Goal: Task Accomplishment & Management: Use online tool/utility

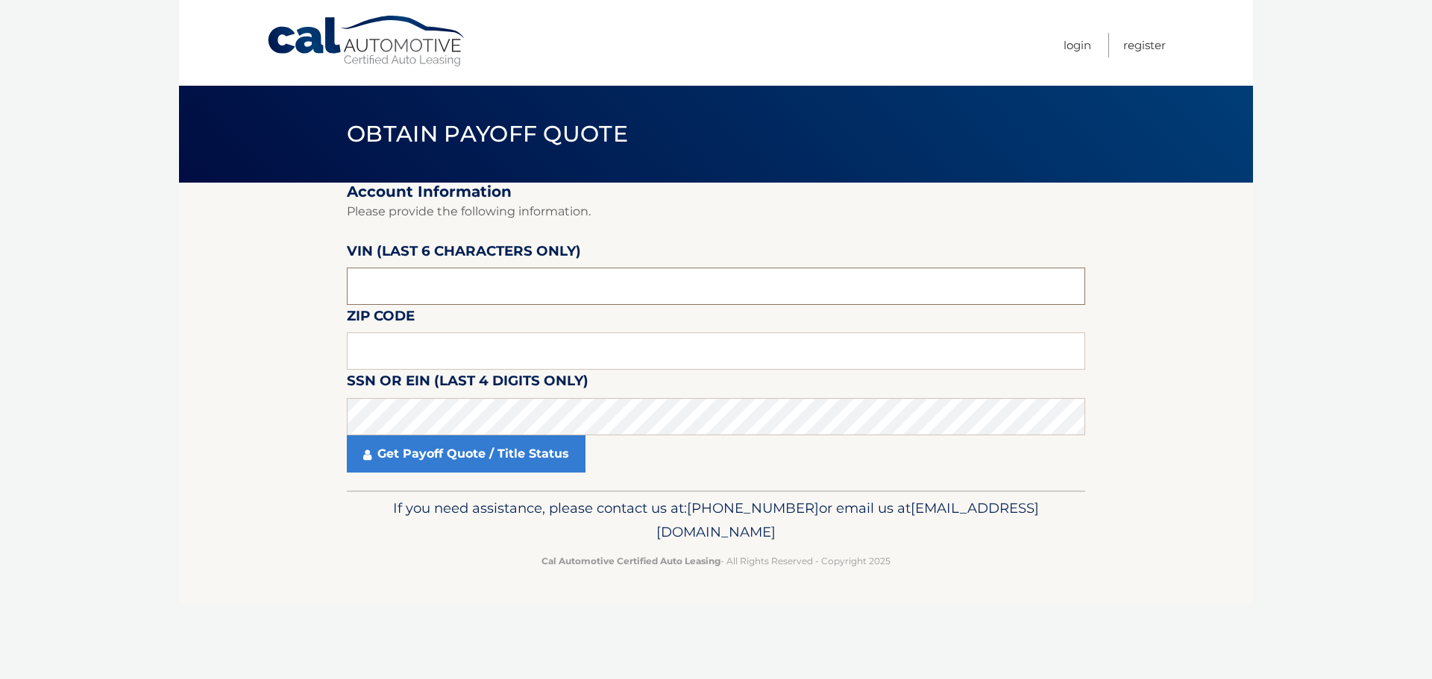
click at [574, 277] on input "text" at bounding box center [716, 286] width 738 height 37
paste input "235306"
type input "235306"
type input "16511"
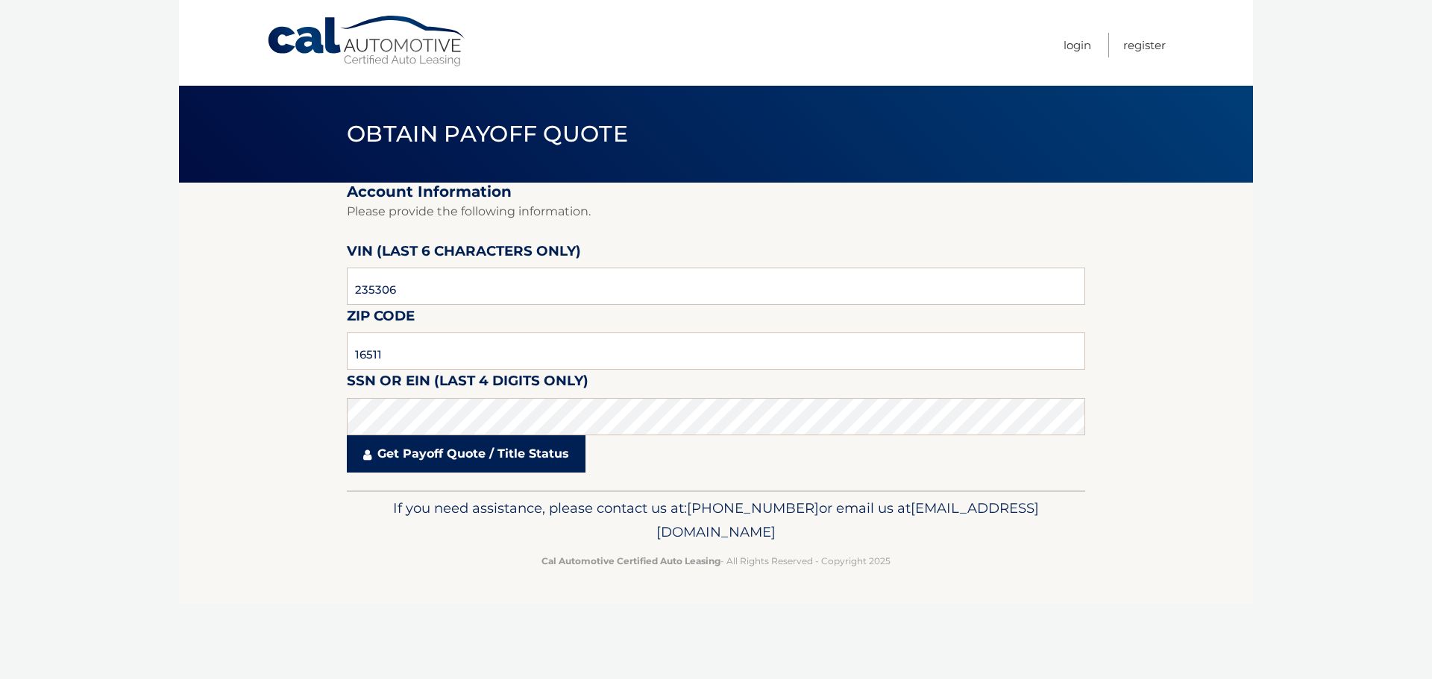
click at [425, 435] on link "Get Payoff Quote / Title Status" at bounding box center [466, 453] width 239 height 37
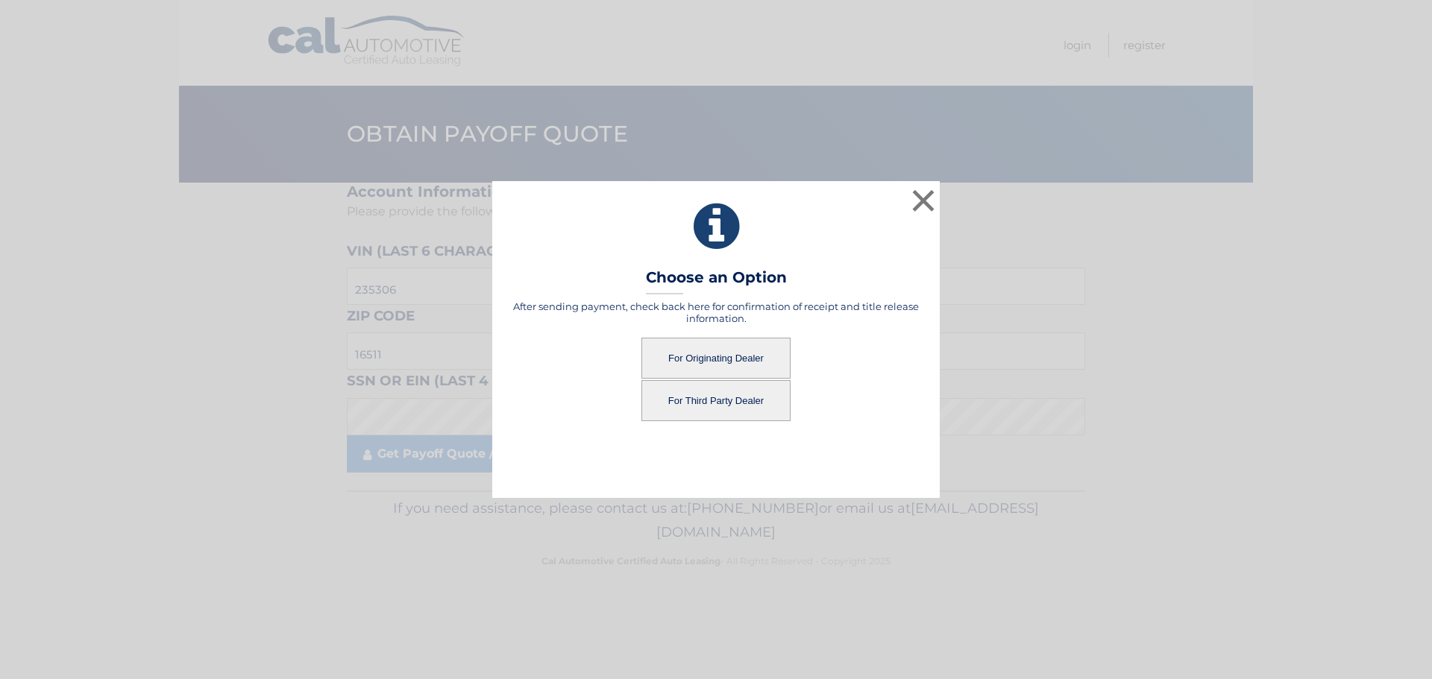
click at [681, 366] on button "For Originating Dealer" at bounding box center [715, 358] width 149 height 41
click at [749, 367] on button "For Originating Dealer" at bounding box center [715, 358] width 149 height 41
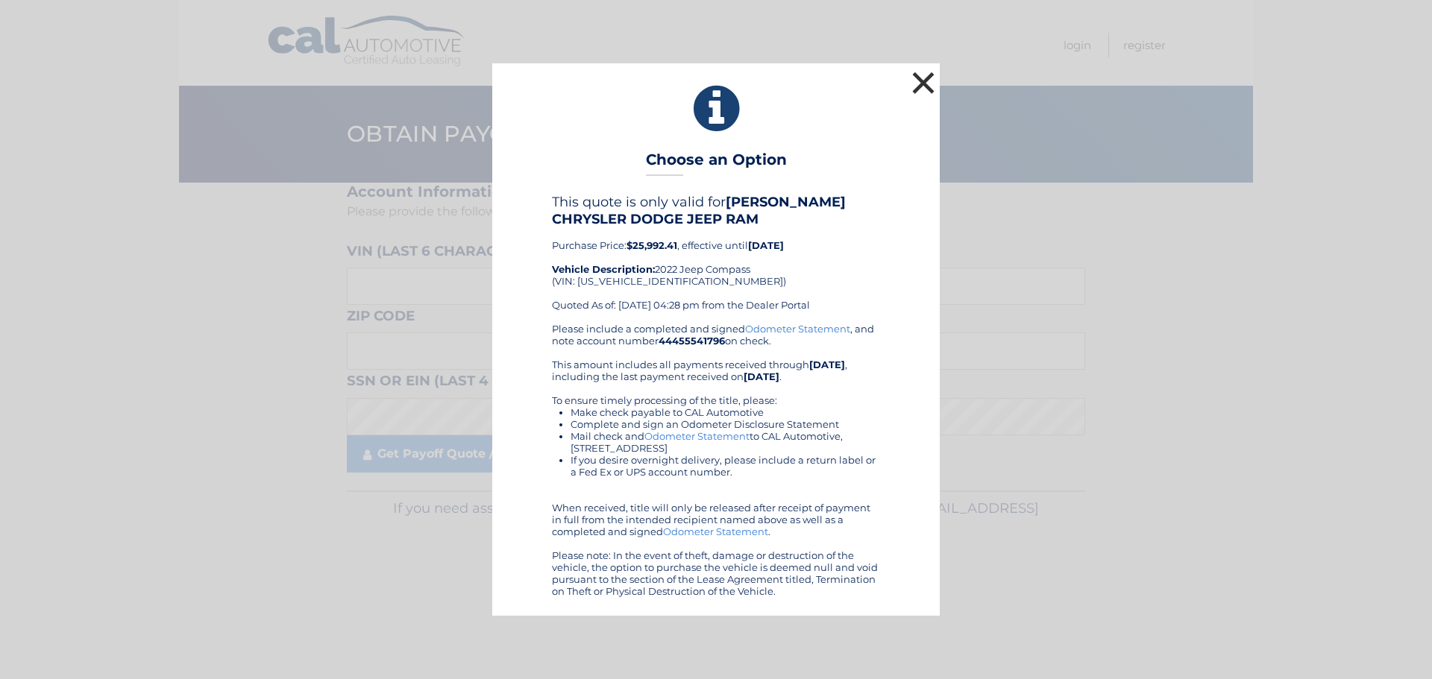
click at [924, 68] on button "×" at bounding box center [923, 83] width 30 height 30
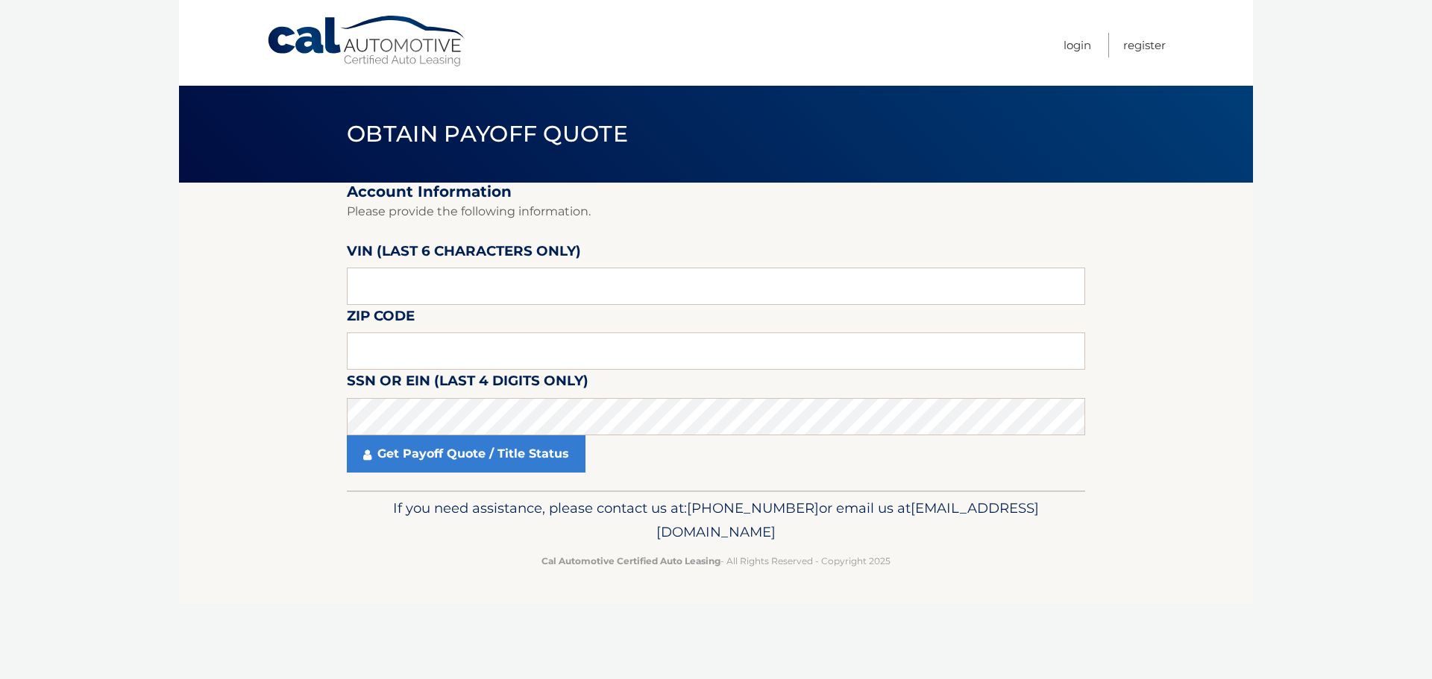
click at [424, 51] on link "Cal Automotive" at bounding box center [366, 41] width 201 height 53
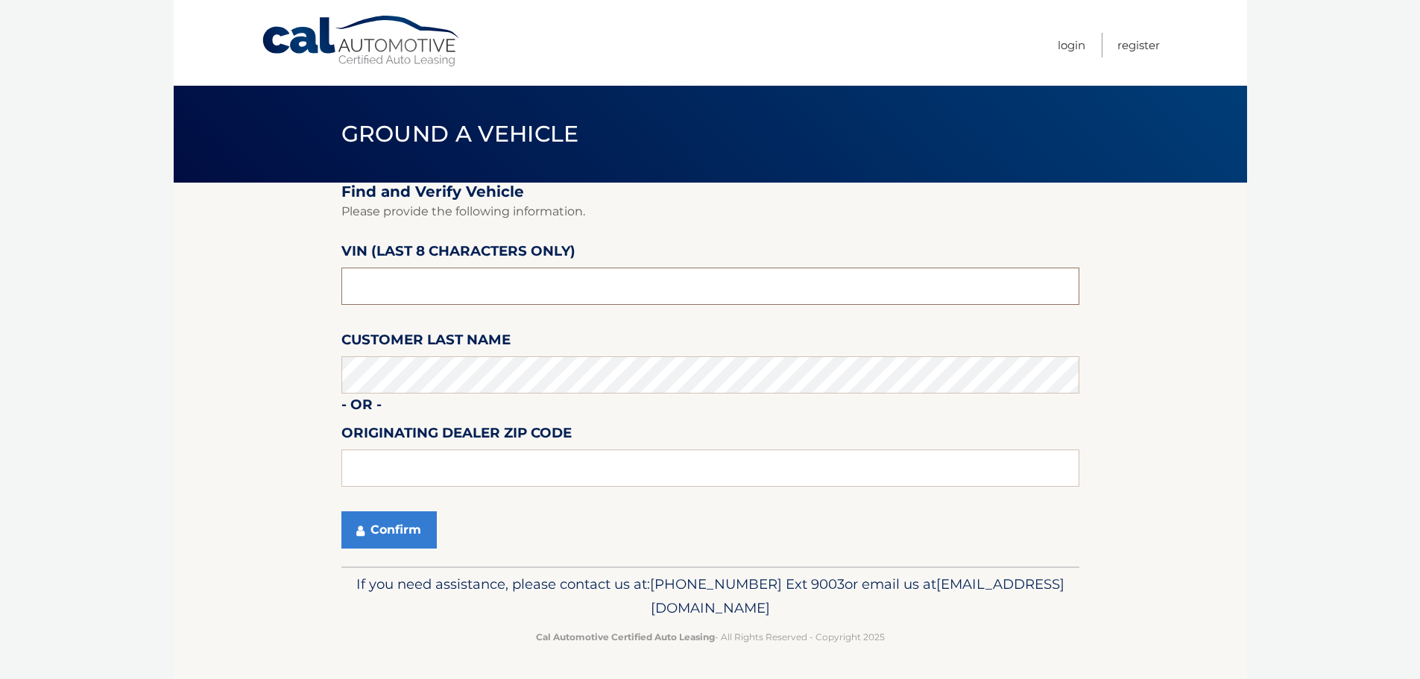
click at [481, 291] on input "text" at bounding box center [711, 286] width 738 height 37
drag, startPoint x: 490, startPoint y: 272, endPoint x: 415, endPoint y: 288, distance: 76.9
click at [415, 288] on input "text" at bounding box center [711, 286] width 738 height 37
drag, startPoint x: 415, startPoint y: 288, endPoint x: 394, endPoint y: 288, distance: 20.1
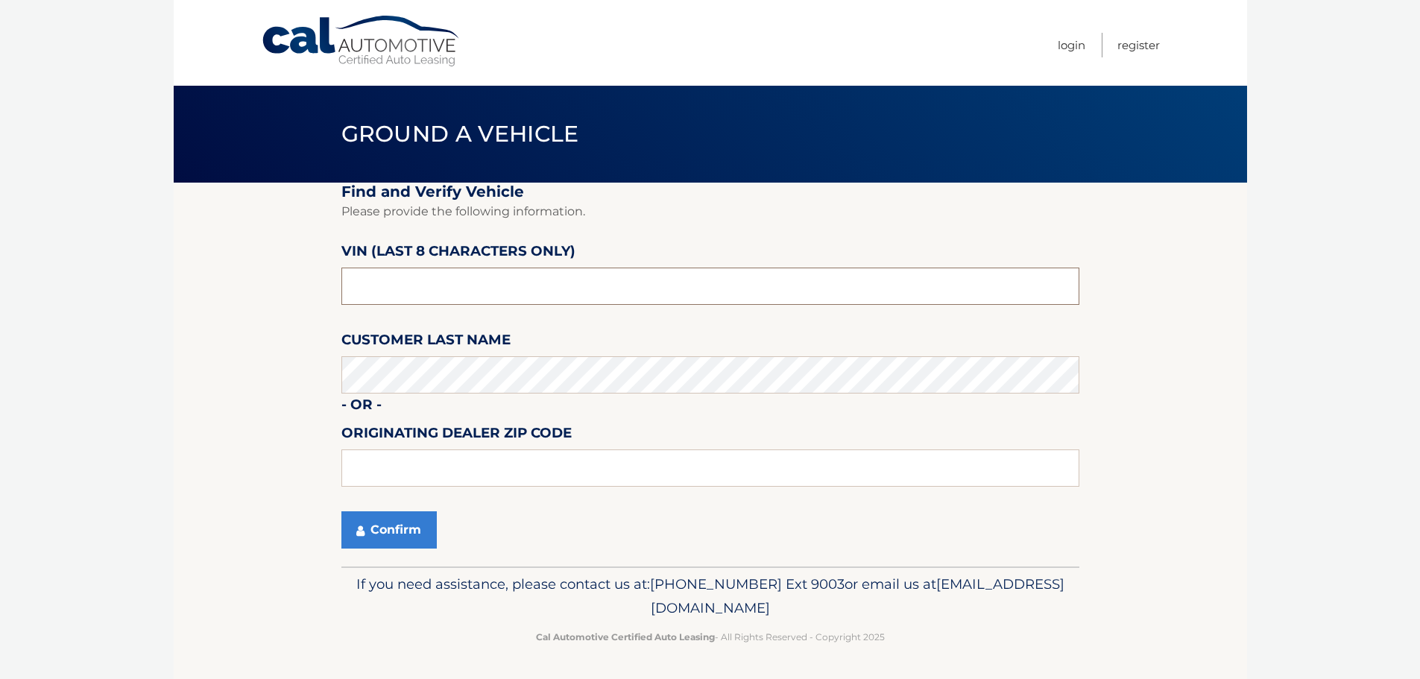
click at [394, 288] on input "text" at bounding box center [711, 286] width 738 height 37
click at [377, 287] on input "text" at bounding box center [711, 286] width 738 height 37
paste input "NT235306"
type input "NT235306"
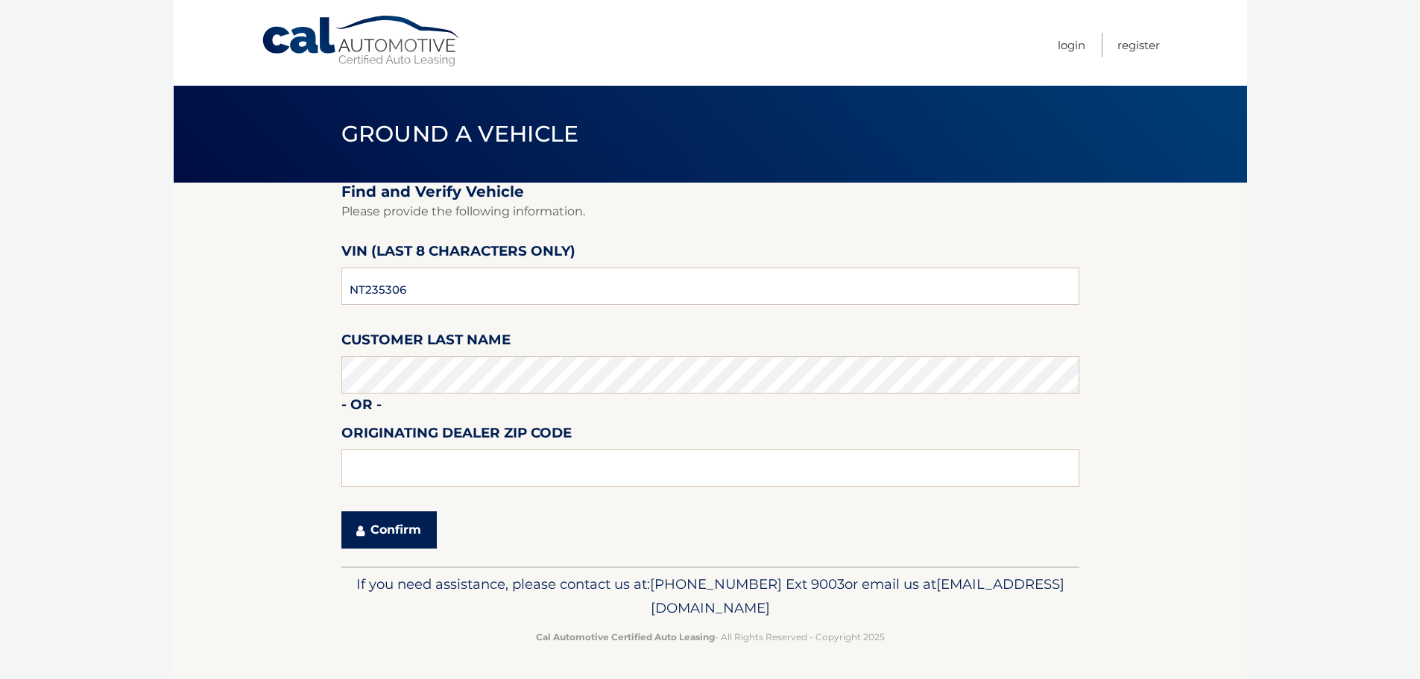
click at [403, 526] on button "Confirm" at bounding box center [389, 530] width 95 height 37
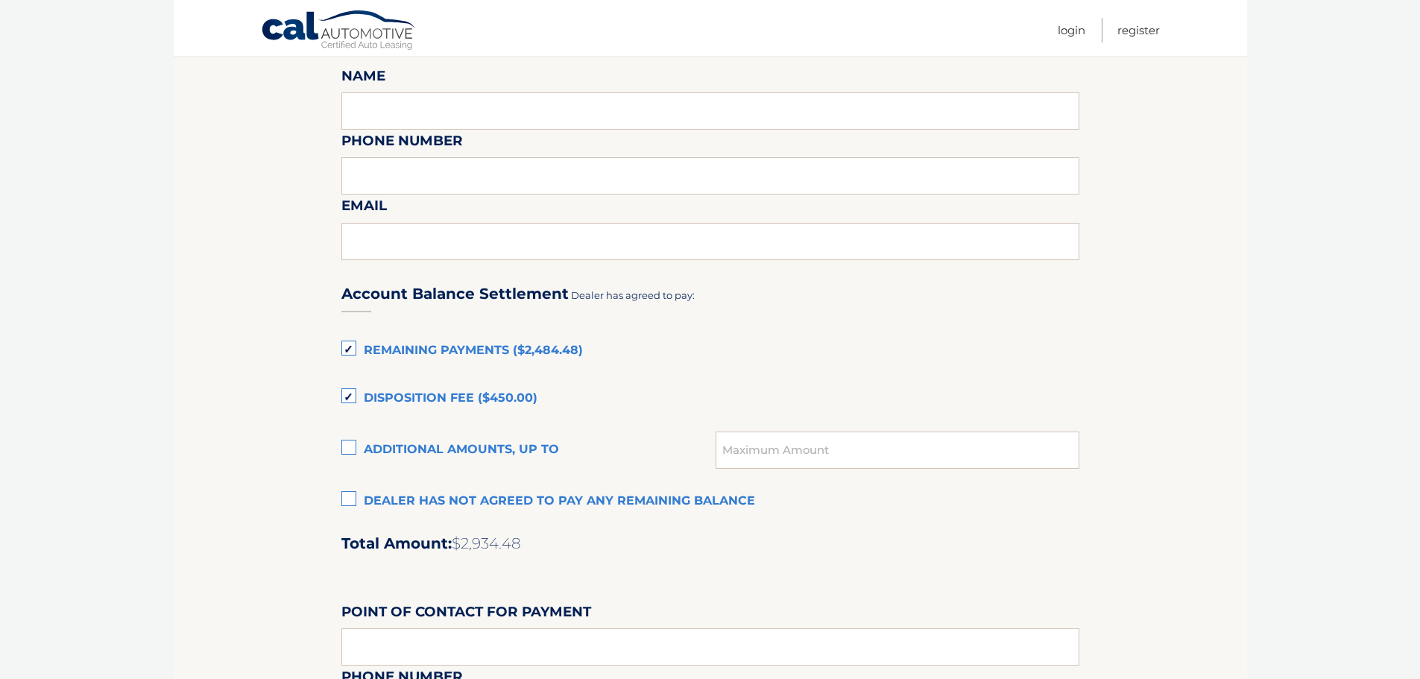
scroll to position [820, 0]
